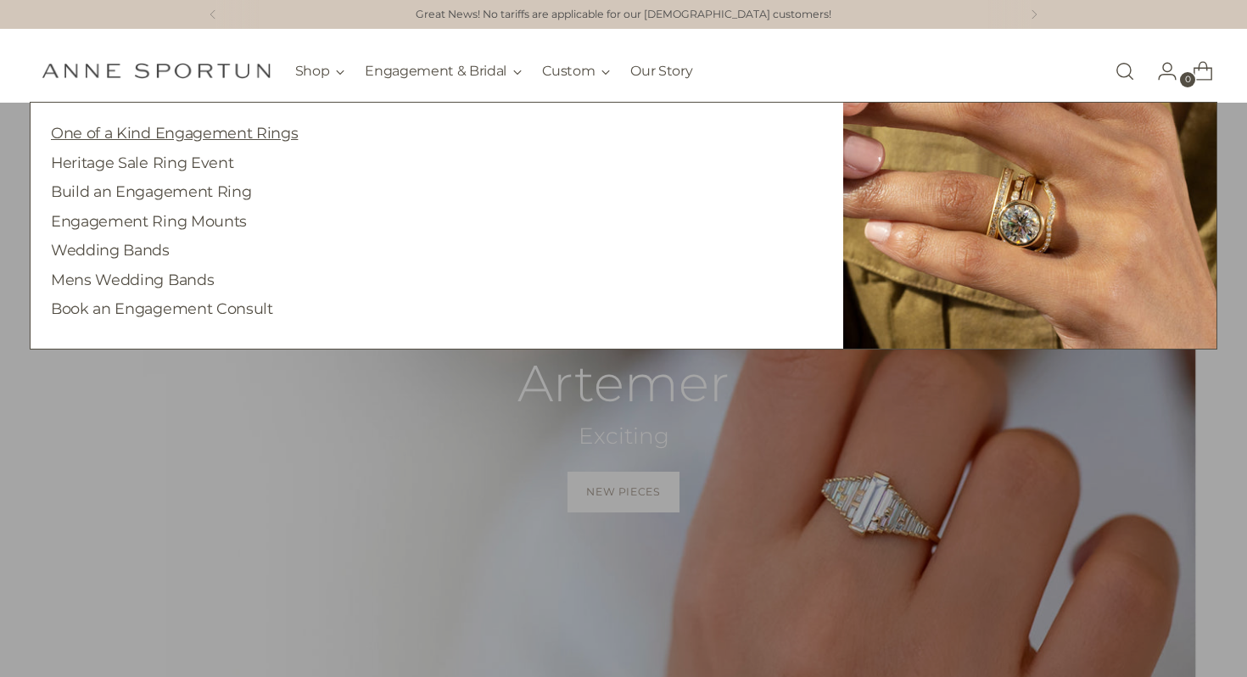
click at [226, 131] on link "One of a Kind Engagement Rings" at bounding box center [174, 133] width 247 height 18
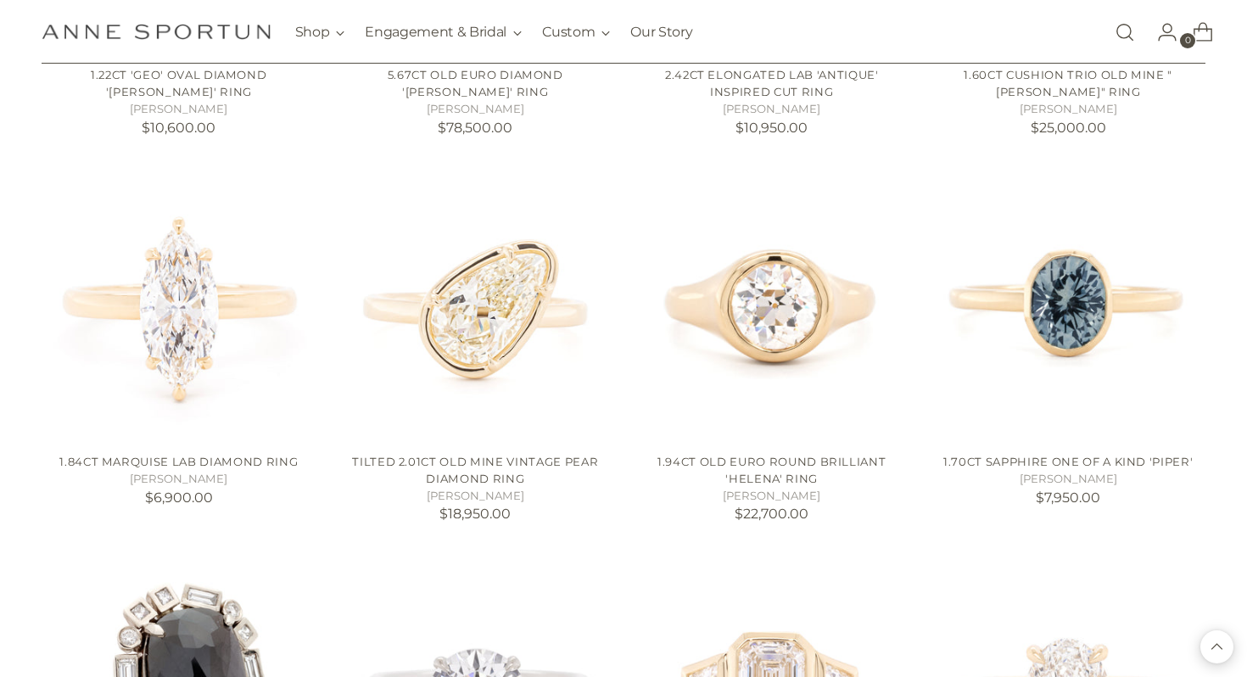
scroll to position [1448, 0]
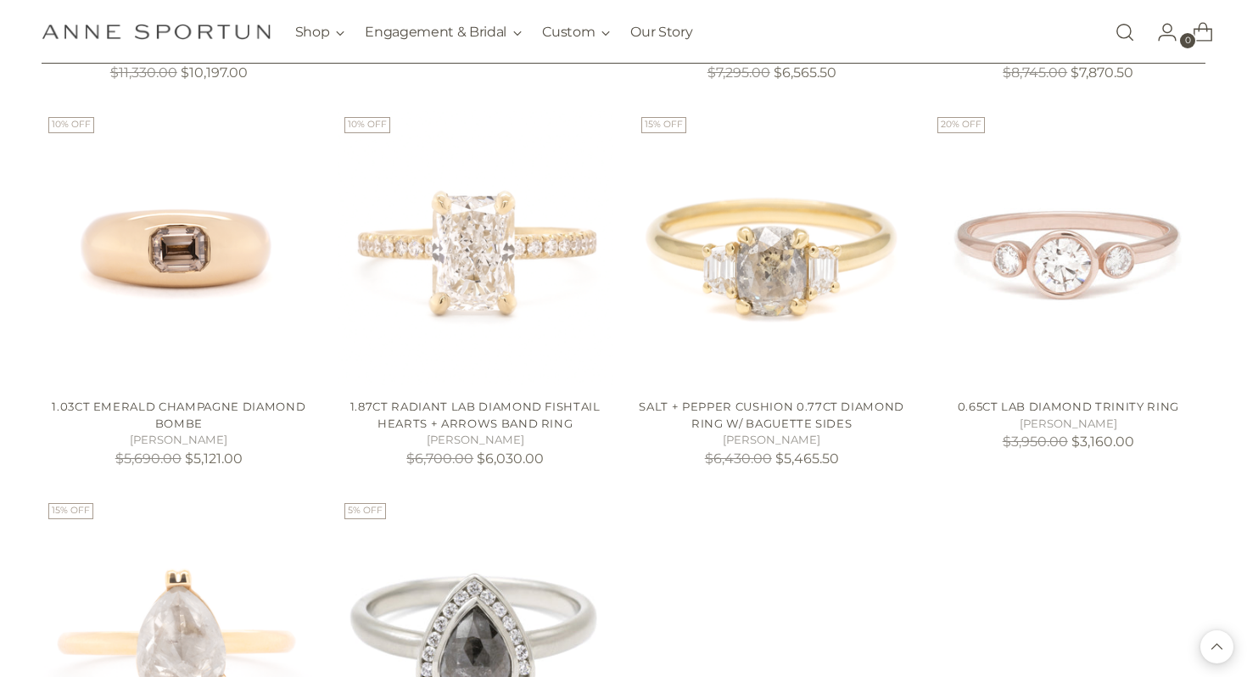
scroll to position [3140, 0]
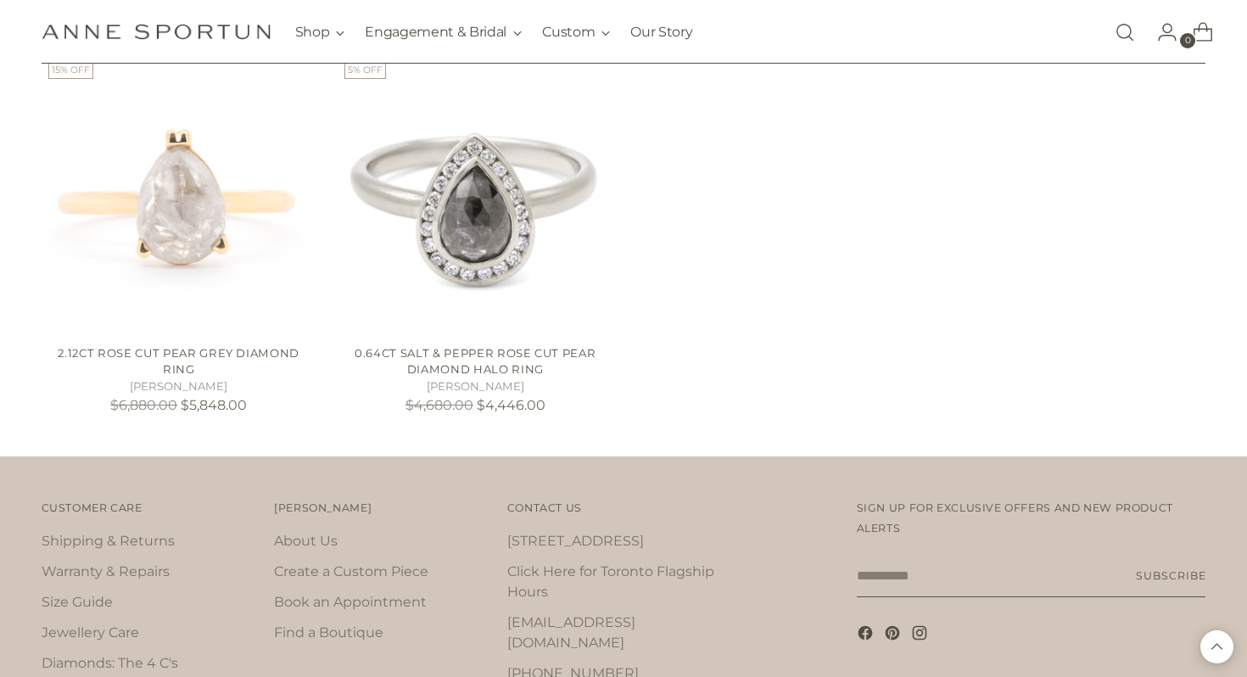
scroll to position [3494, 0]
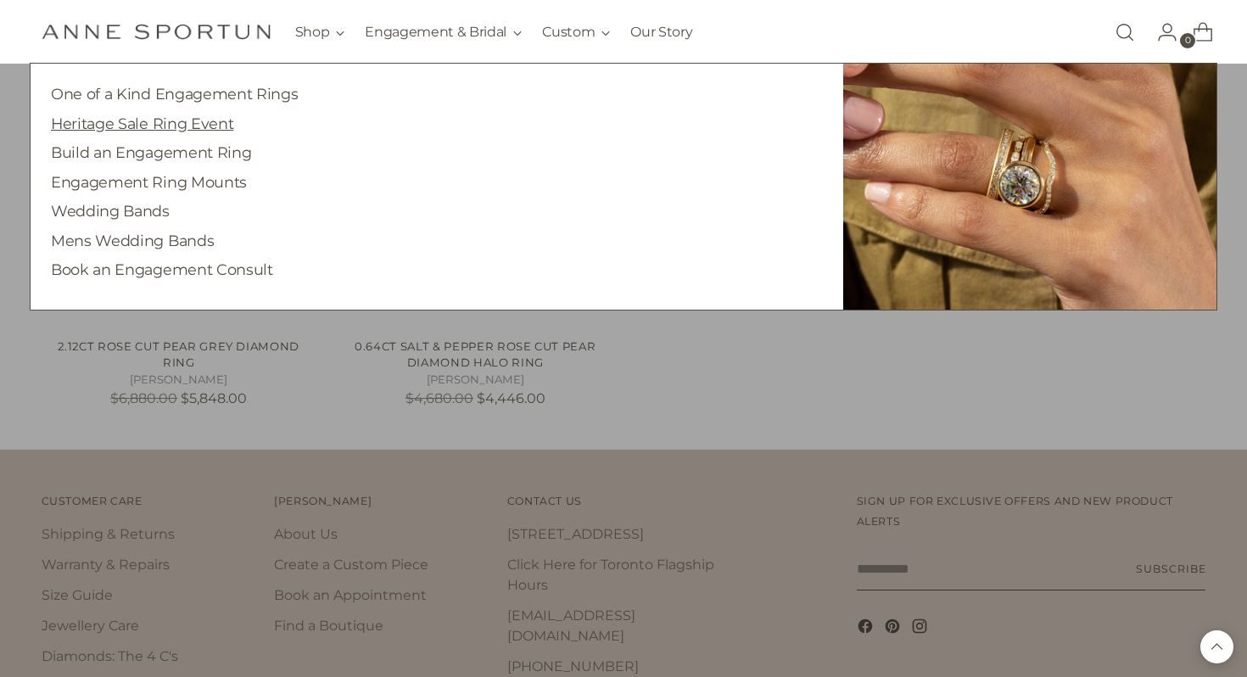
click at [196, 127] on link "Heritage Sale Ring Event" at bounding box center [142, 124] width 182 height 18
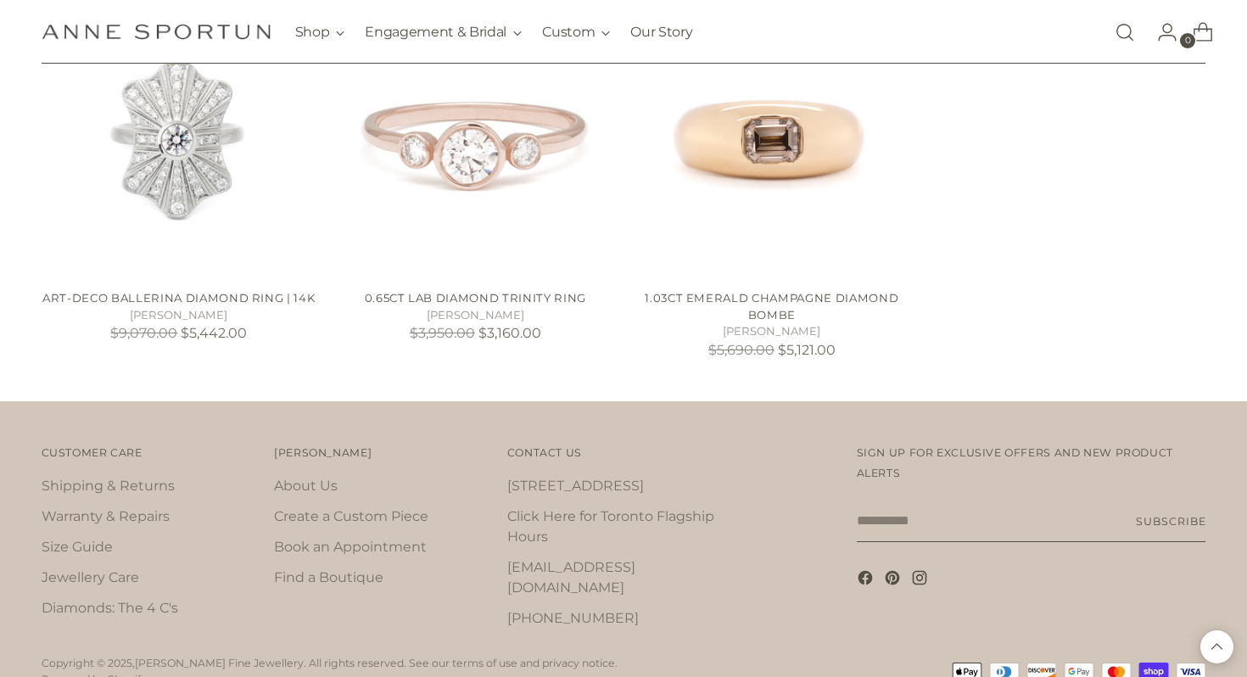
scroll to position [1236, 0]
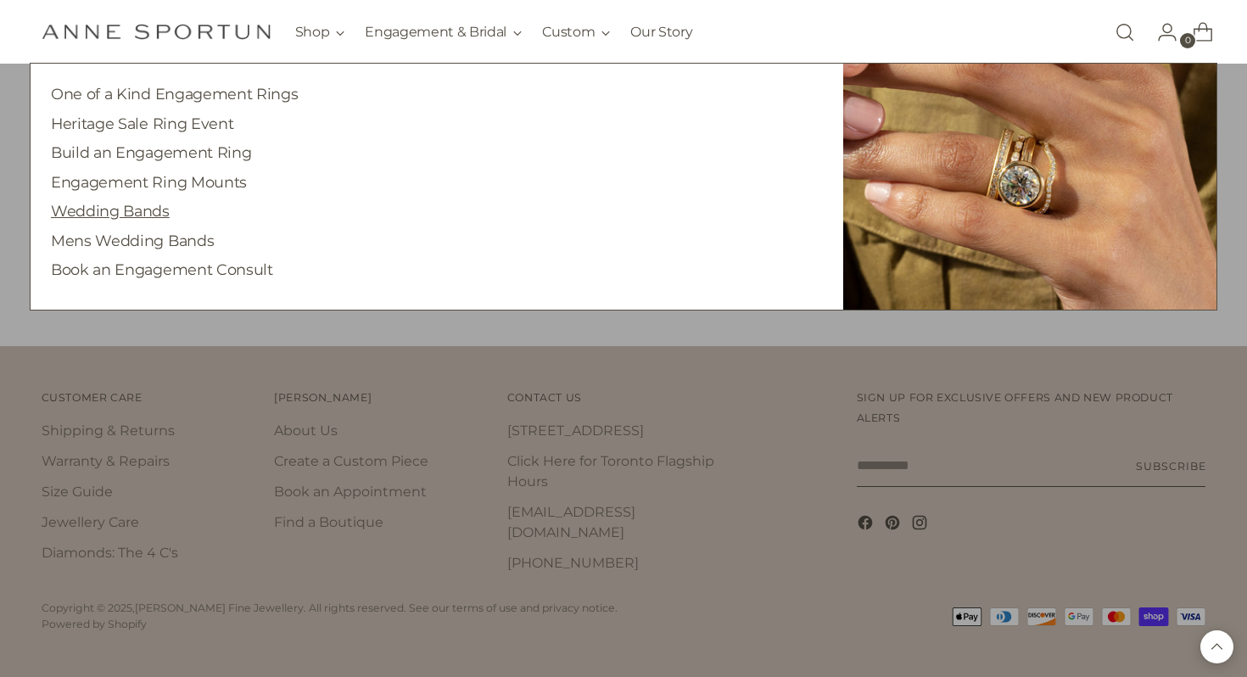
click at [127, 208] on link "Wedding Bands" at bounding box center [110, 211] width 119 height 18
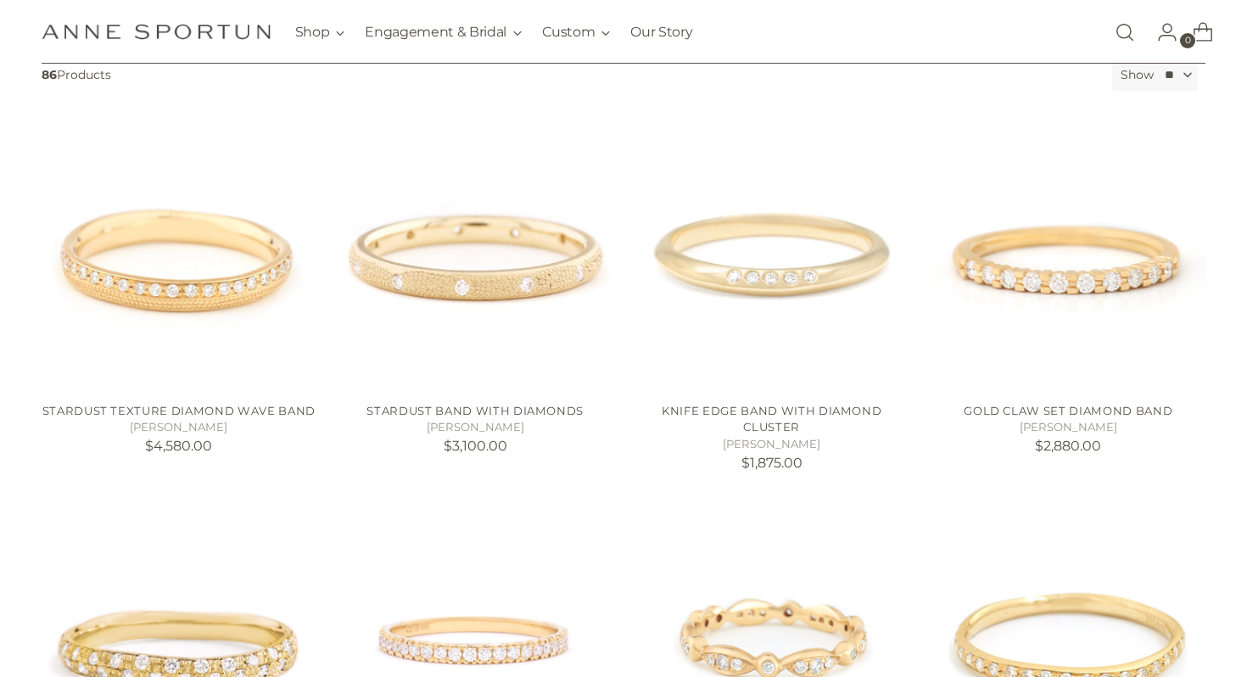
scroll to position [297, 0]
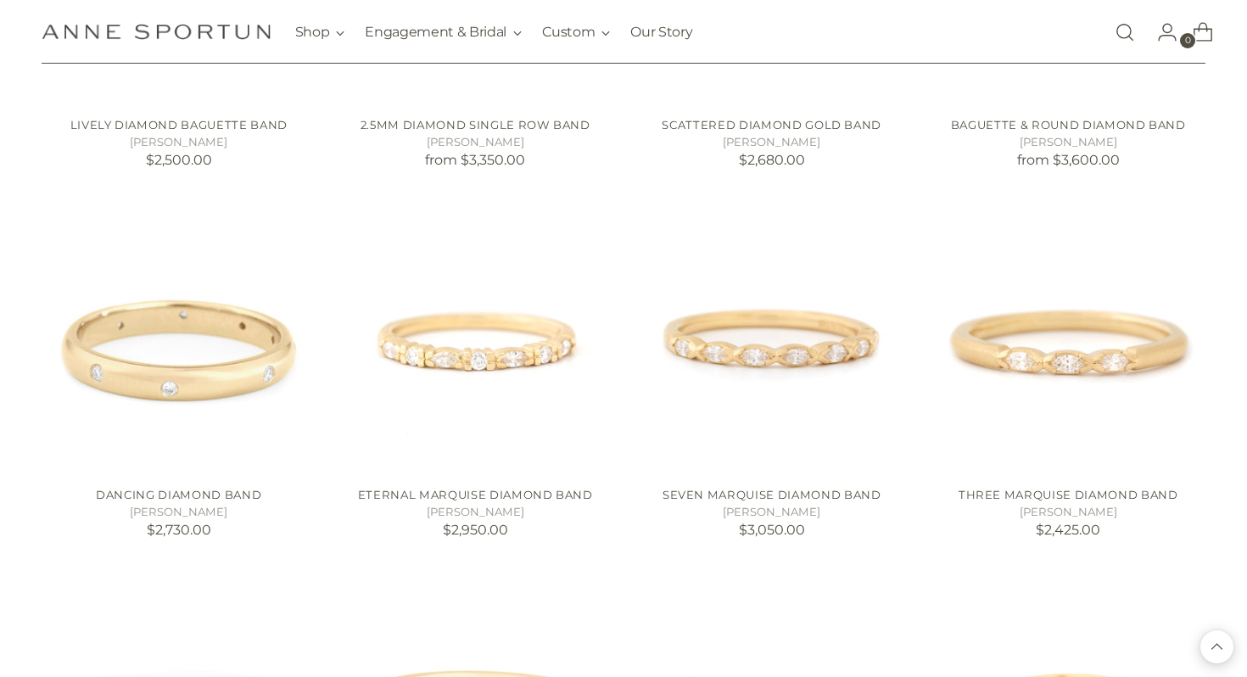
scroll to position [1723, 0]
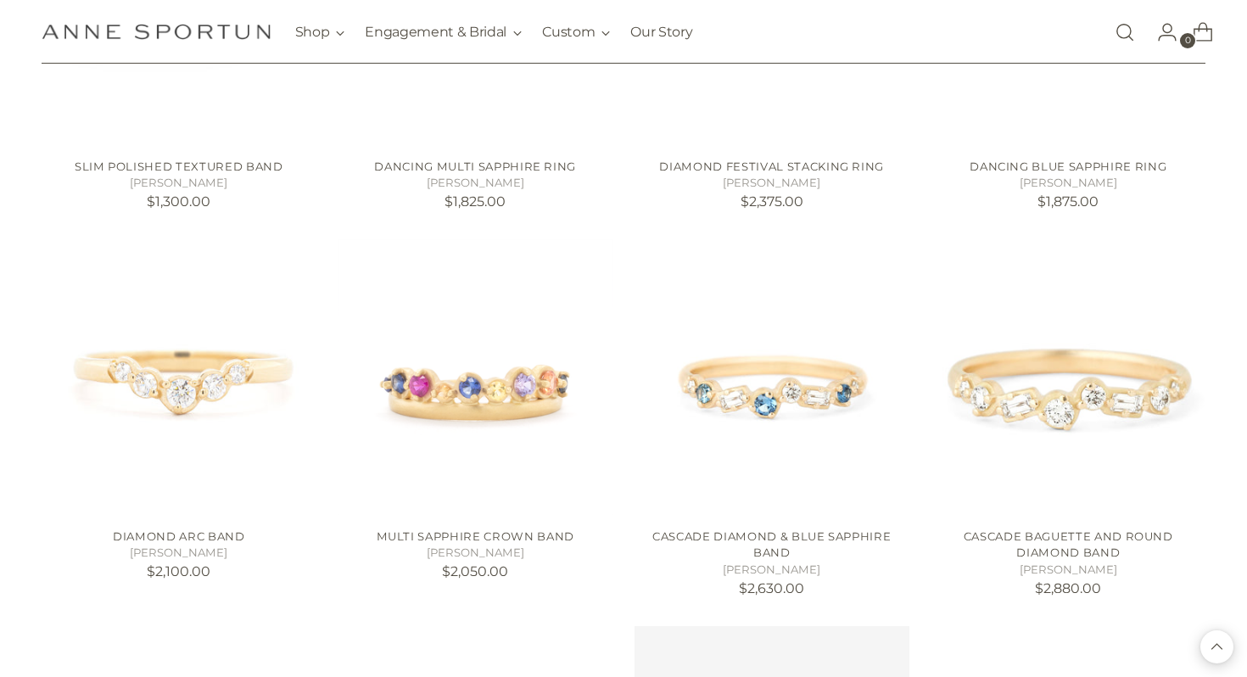
scroll to position [5017, 0]
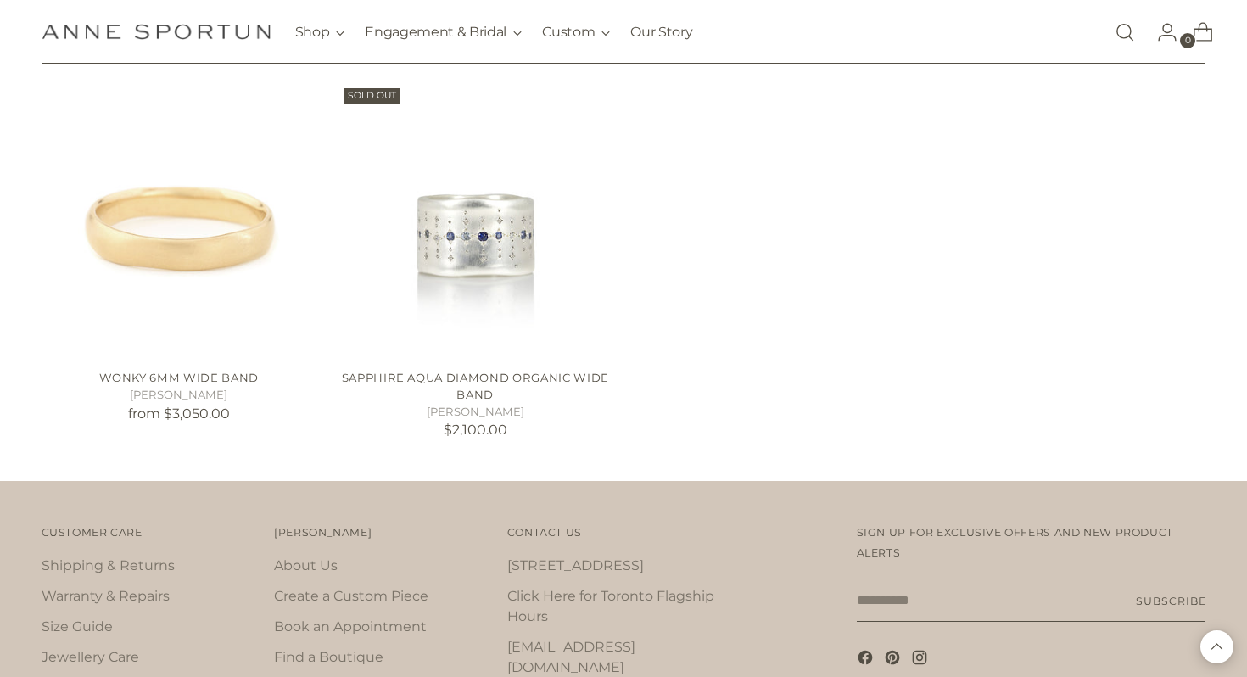
scroll to position [8206, 0]
